Goal: Find specific page/section: Find specific page/section

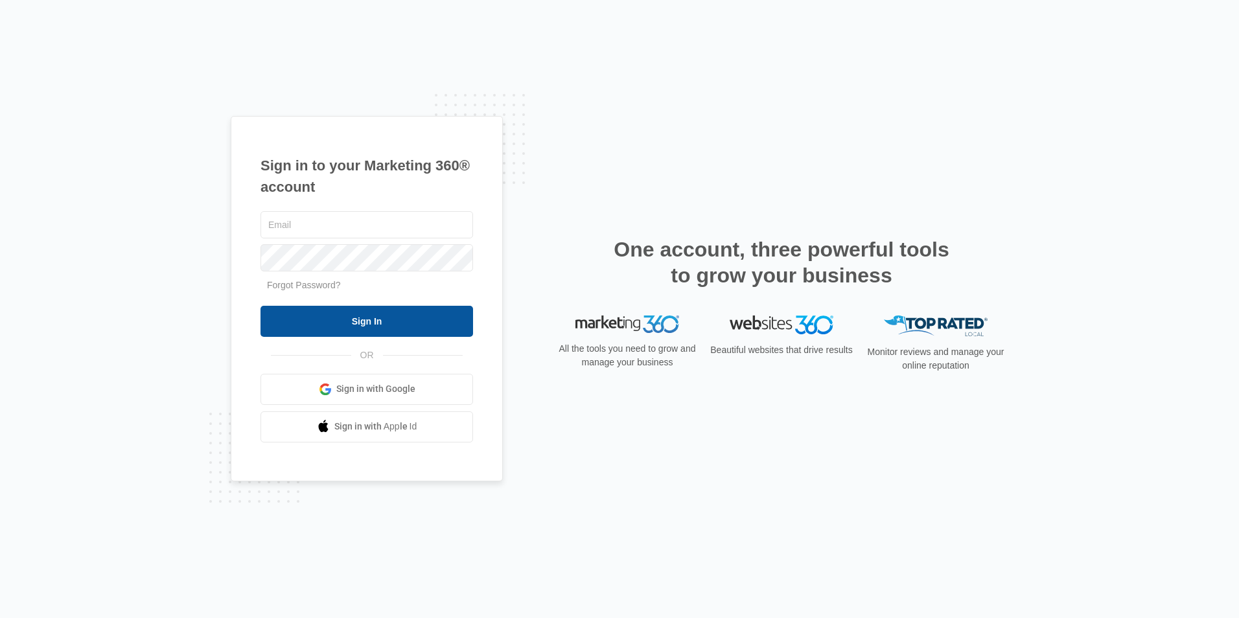
type input "[EMAIL_ADDRESS][DOMAIN_NAME]"
click at [356, 322] on input "Sign In" at bounding box center [366, 321] width 212 height 31
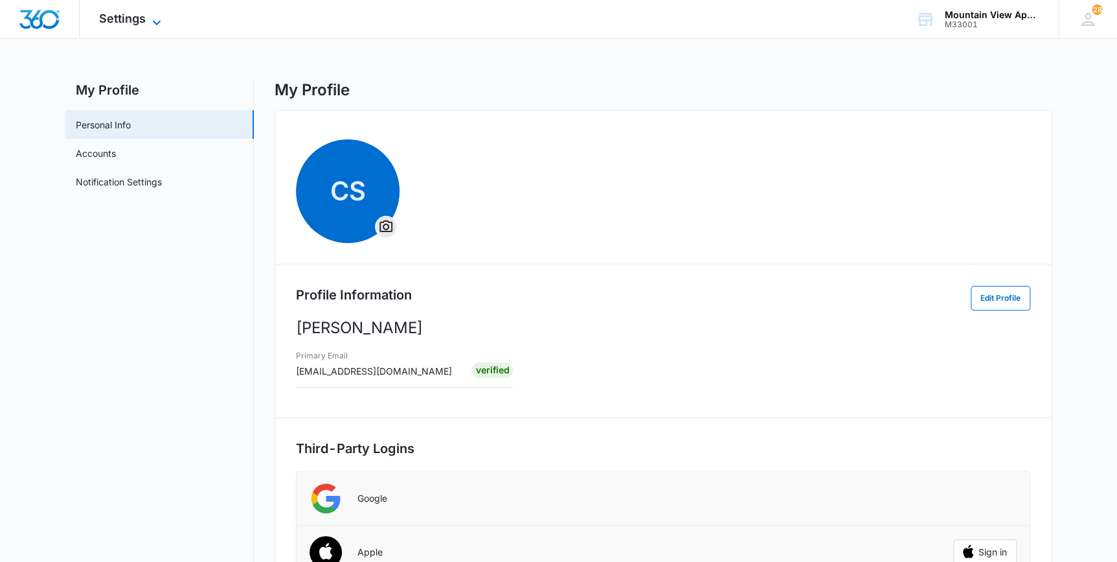
click at [135, 19] on span "Settings" at bounding box center [122, 19] width 47 height 14
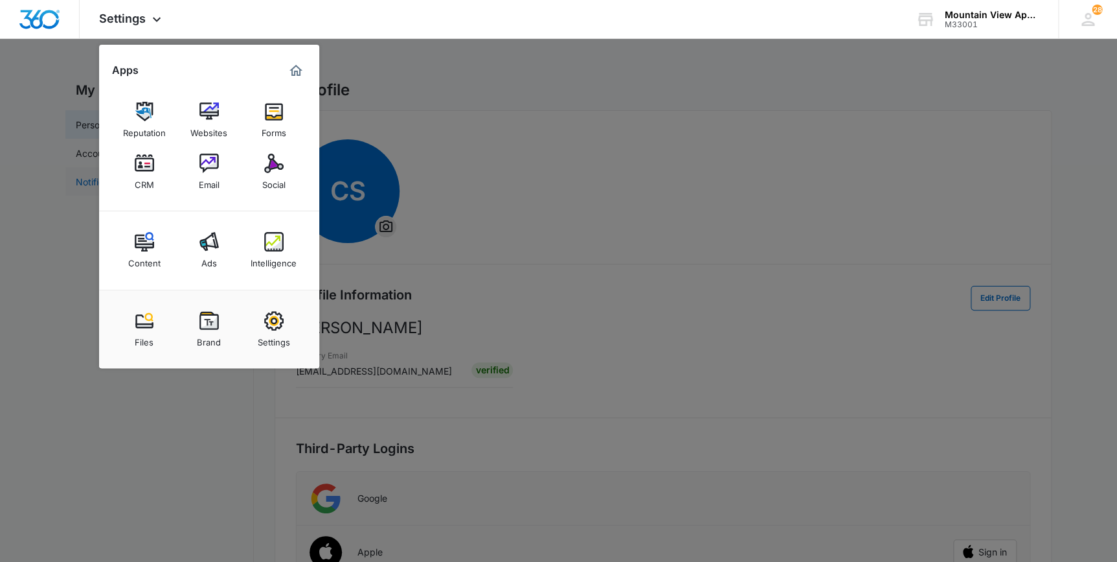
click at [148, 179] on div "CRM" at bounding box center [144, 181] width 19 height 17
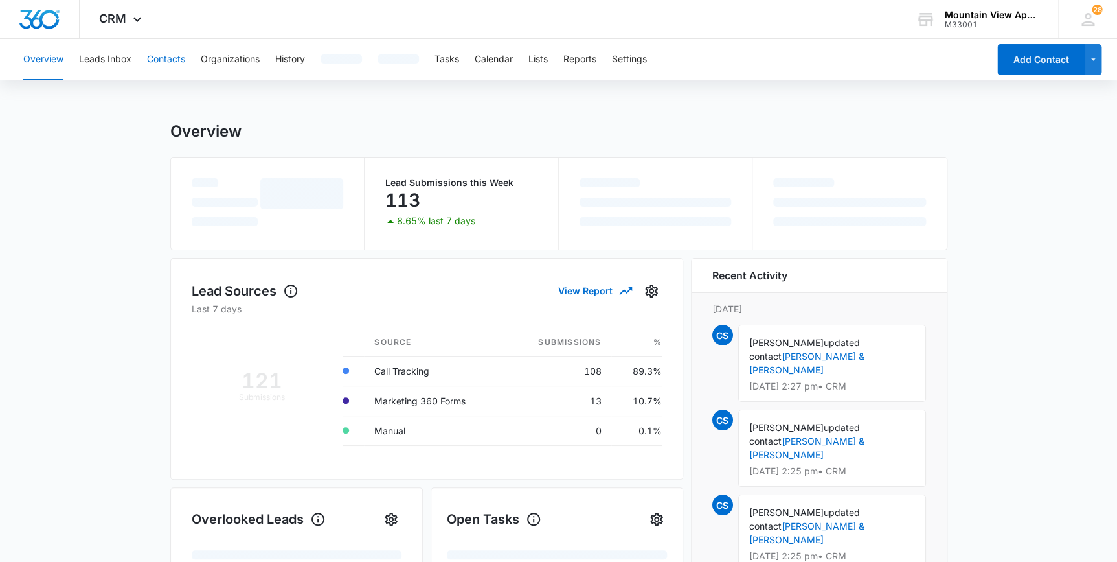
click at [164, 60] on button "Contacts" at bounding box center [166, 59] width 38 height 41
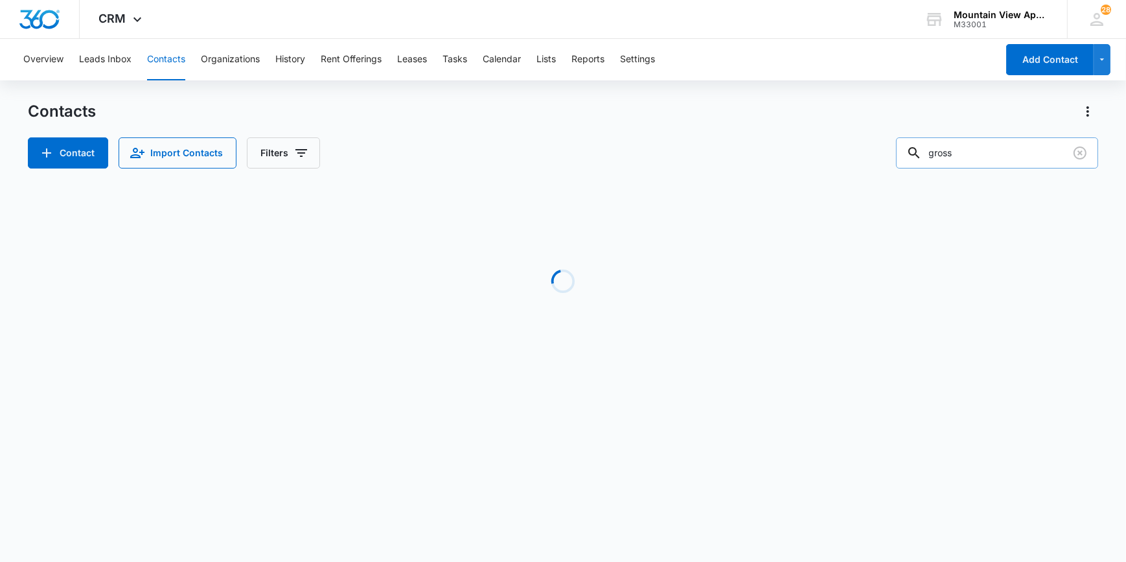
drag, startPoint x: 961, startPoint y: 135, endPoint x: 1005, endPoint y: 155, distance: 47.8
click at [999, 158] on div "Contacts Contact Import Contacts Filters gross" at bounding box center [563, 134] width 1070 height 67
drag, startPoint x: 1006, startPoint y: 156, endPoint x: 900, endPoint y: 172, distance: 106.8
click at [900, 174] on div "Contacts Contact Import Contacts Filters gross Loading No Results" at bounding box center [563, 247] width 1070 height 293
type input "peters"
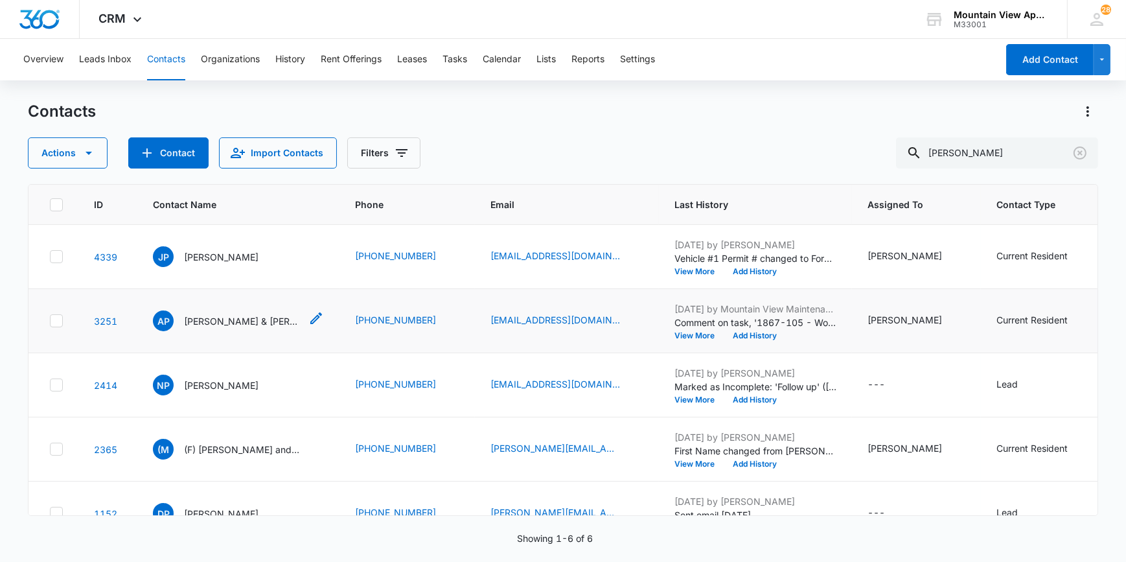
click at [245, 319] on p "Andrew Patrick Peters & Brynda Bemis (Housing)" at bounding box center [242, 321] width 117 height 14
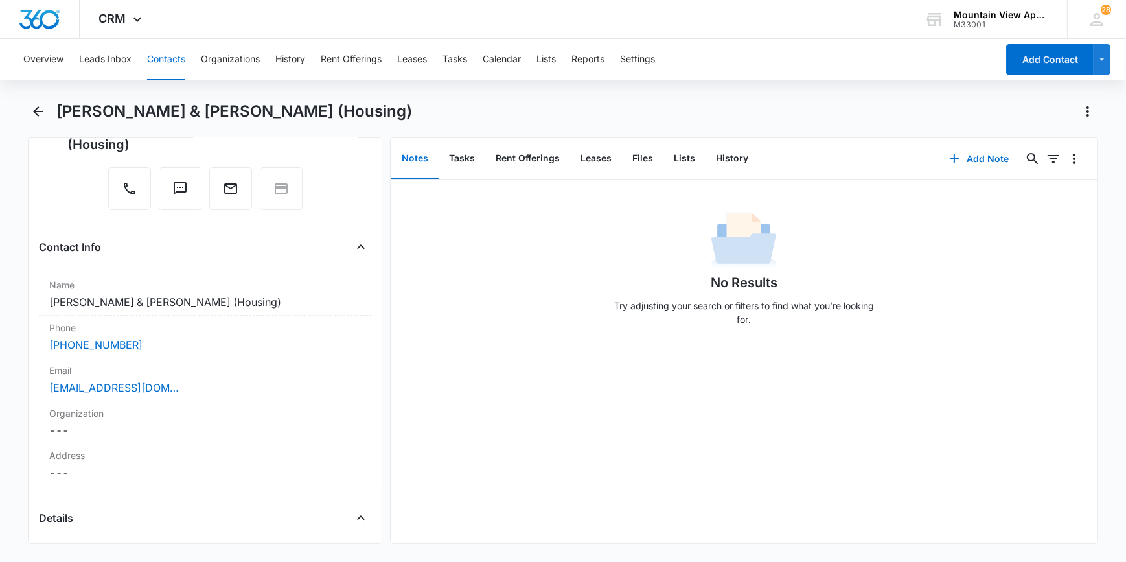
scroll to position [176, 0]
